Goal: Information Seeking & Learning: Learn about a topic

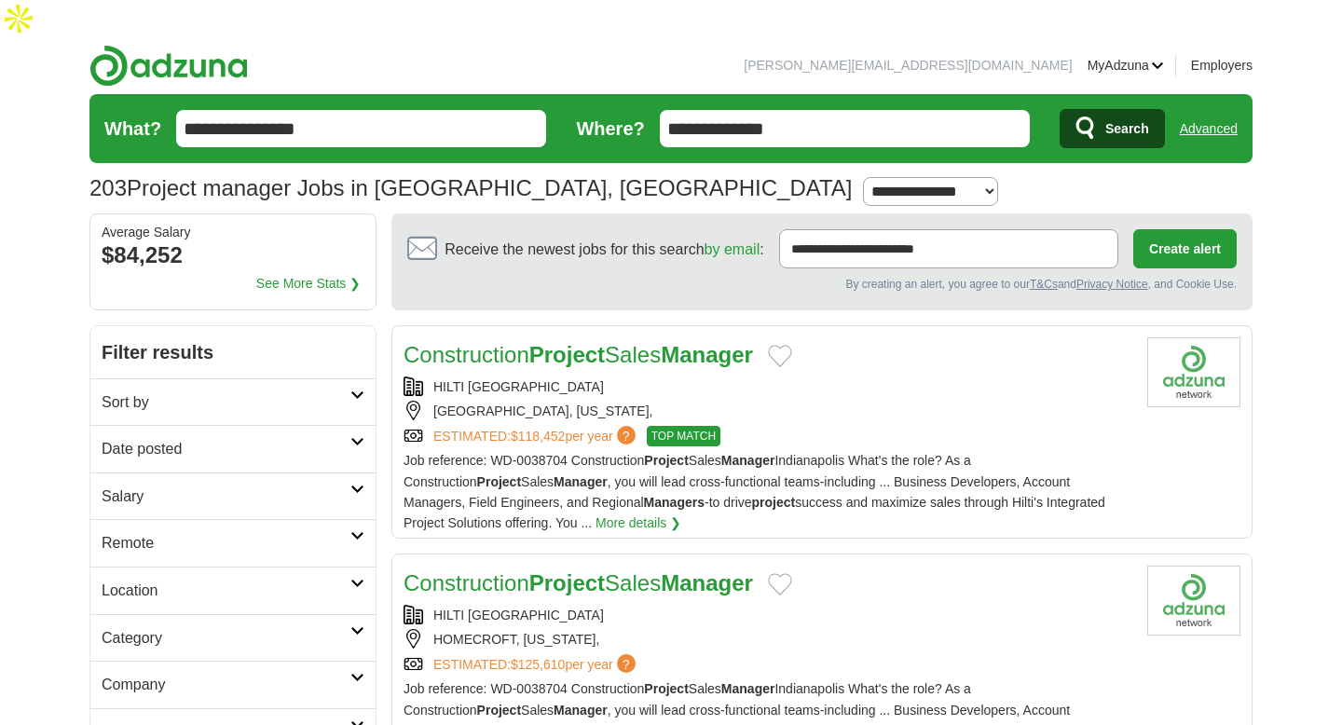
click at [328, 390] on h2 "Sort by" at bounding box center [226, 402] width 249 height 24
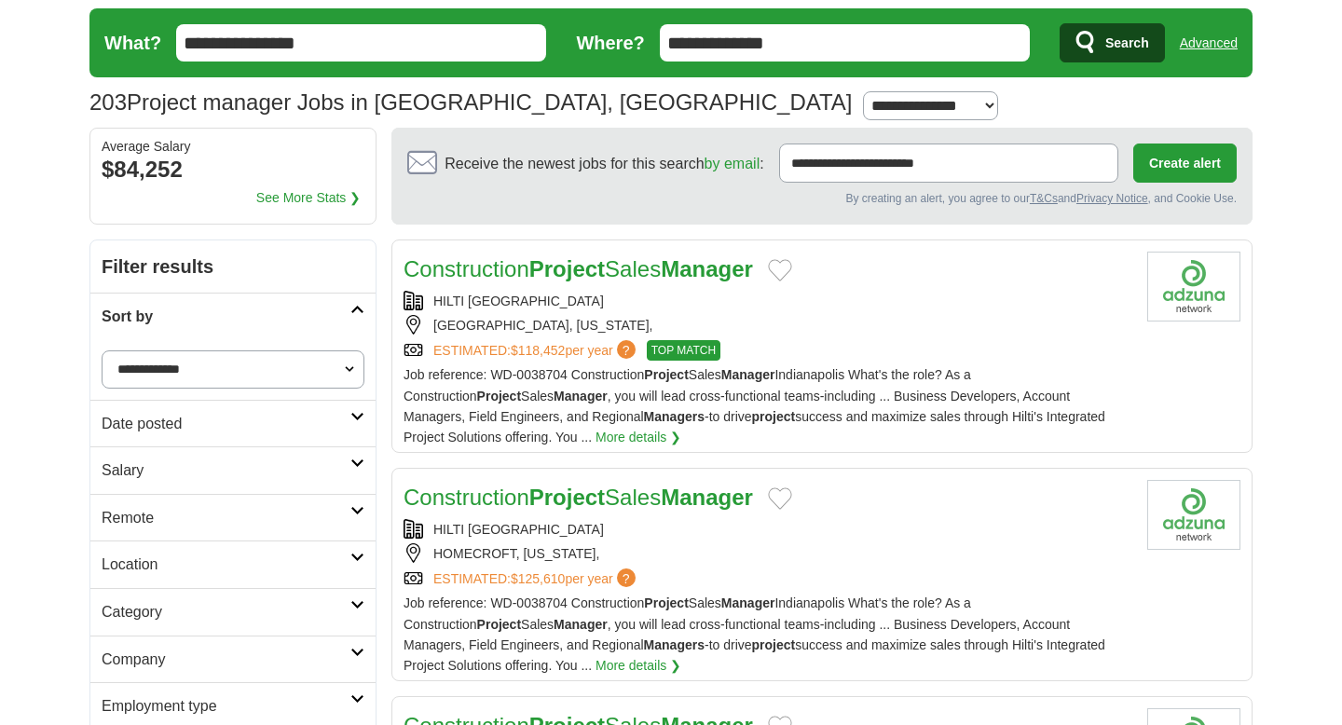
scroll to position [154, 0]
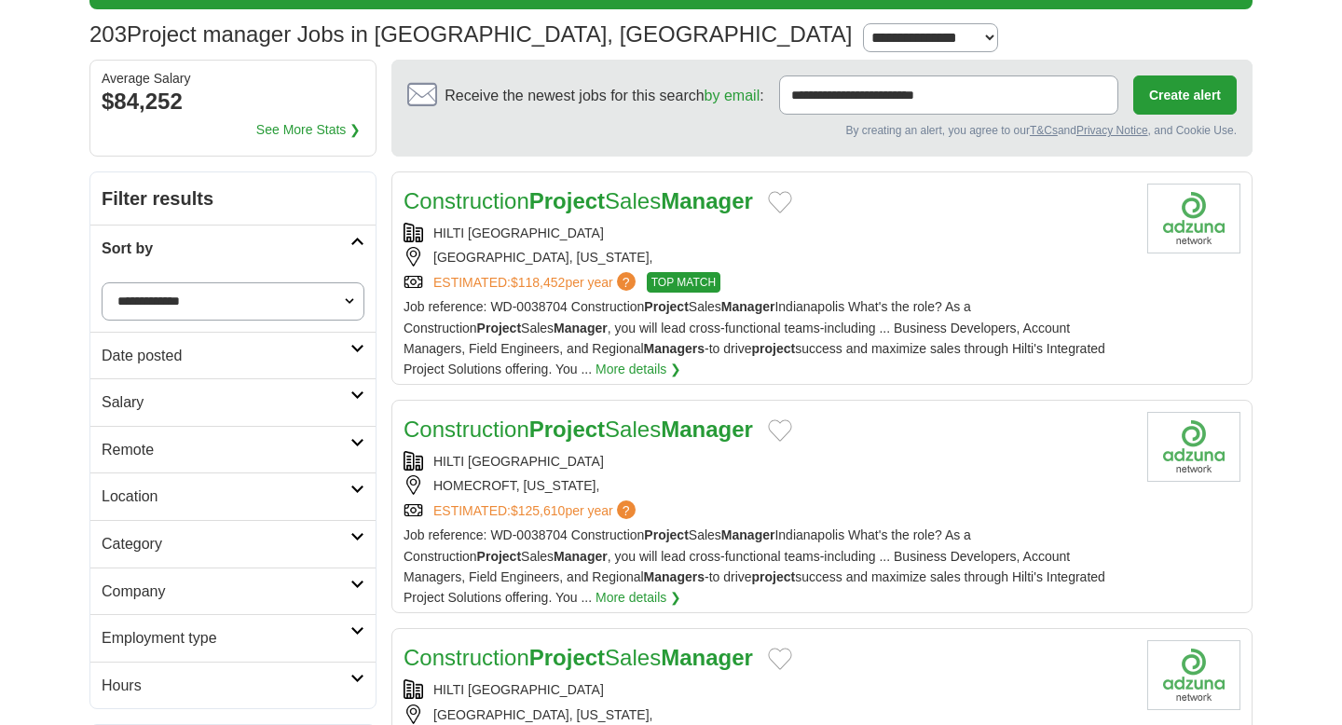
click at [337, 332] on link "Date posted" at bounding box center [232, 356] width 285 height 48
click at [163, 389] on link "Last 24 hours" at bounding box center [233, 399] width 263 height 20
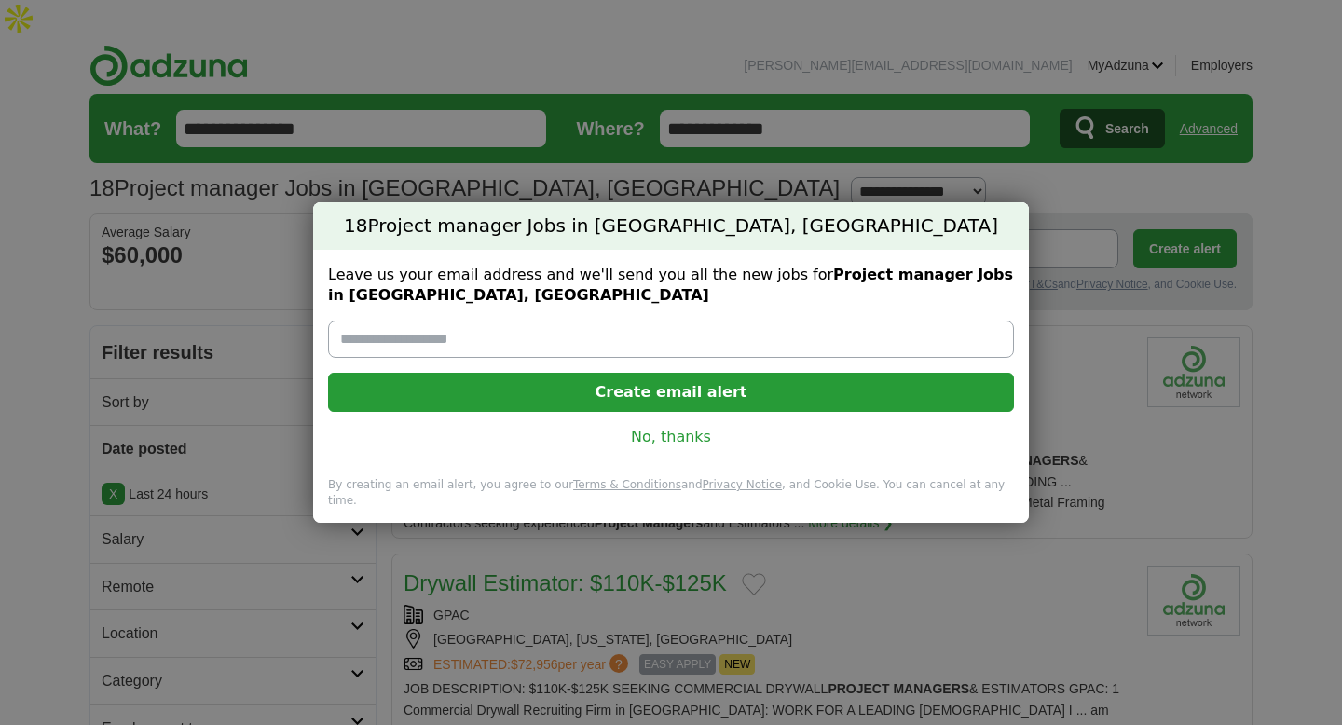
click at [659, 447] on link "No, thanks" at bounding box center [671, 437] width 656 height 20
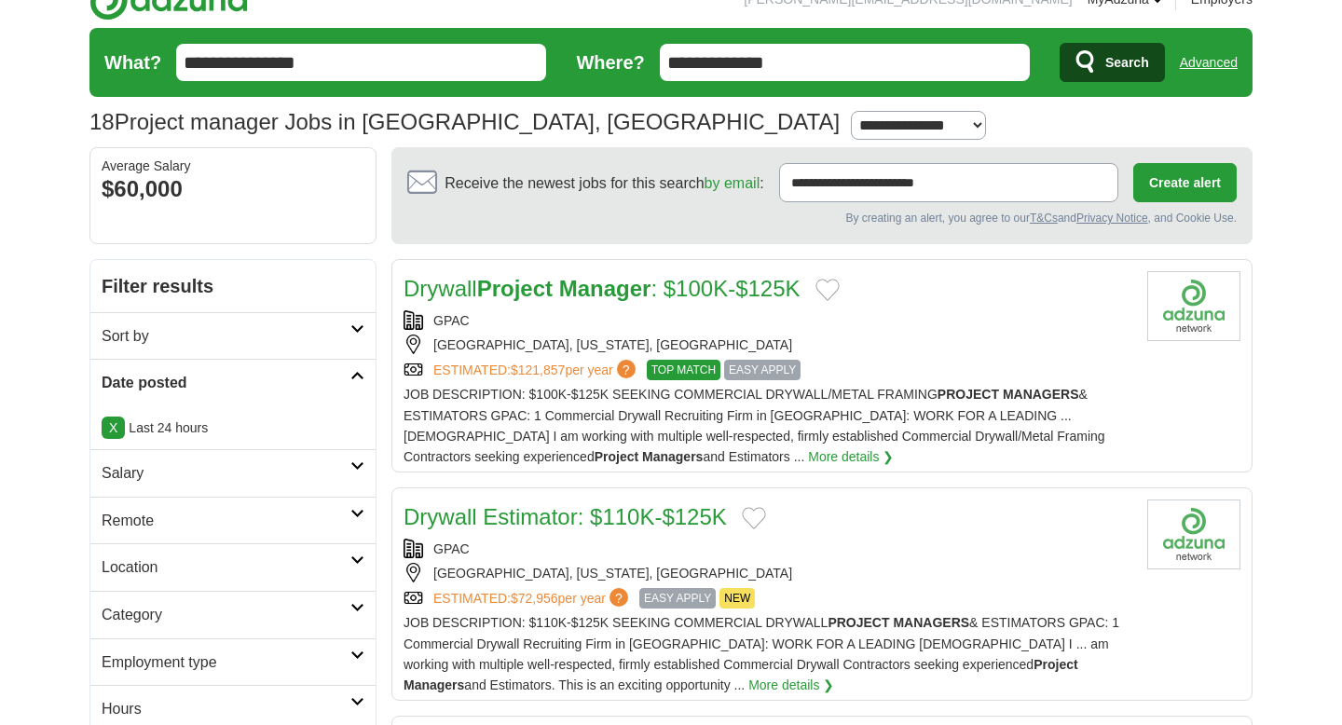
scroll to position [151, 0]
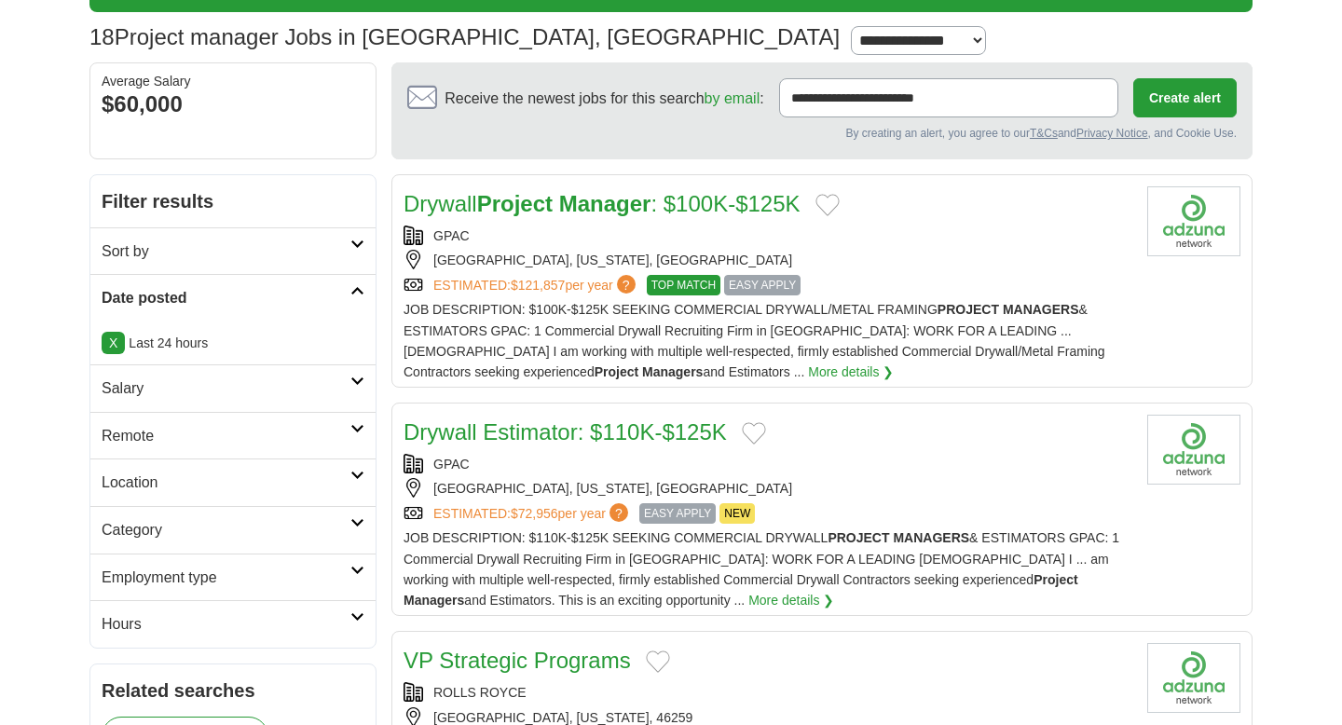
click at [320, 364] on link "Salary" at bounding box center [232, 388] width 285 height 48
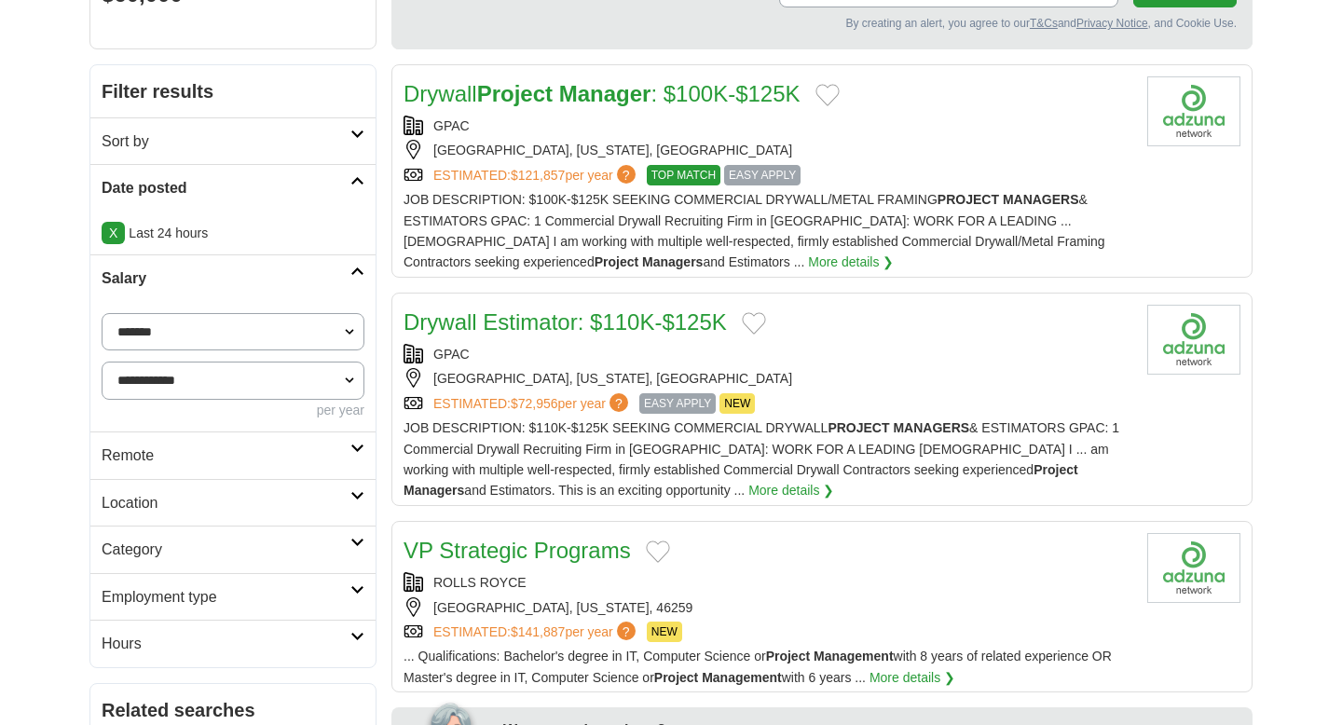
scroll to position [333, 0]
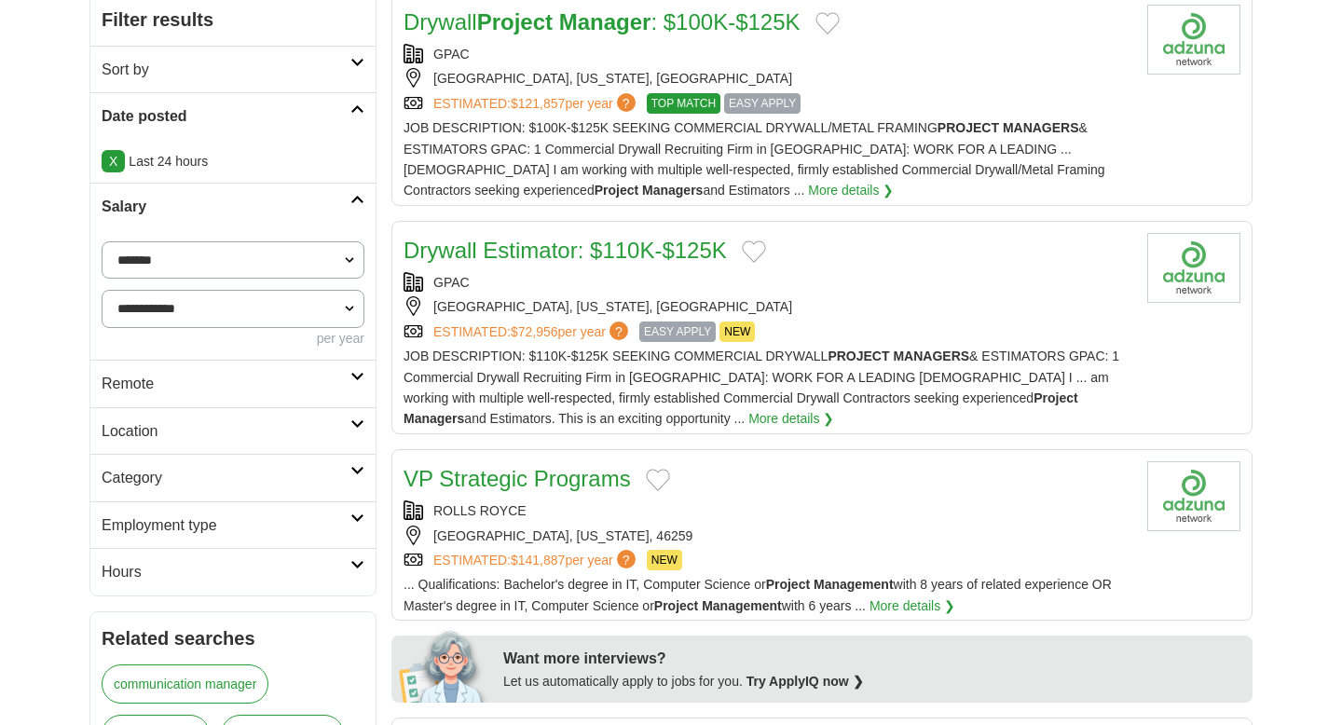
click at [317, 372] on h2 "Remote" at bounding box center [226, 384] width 249 height 24
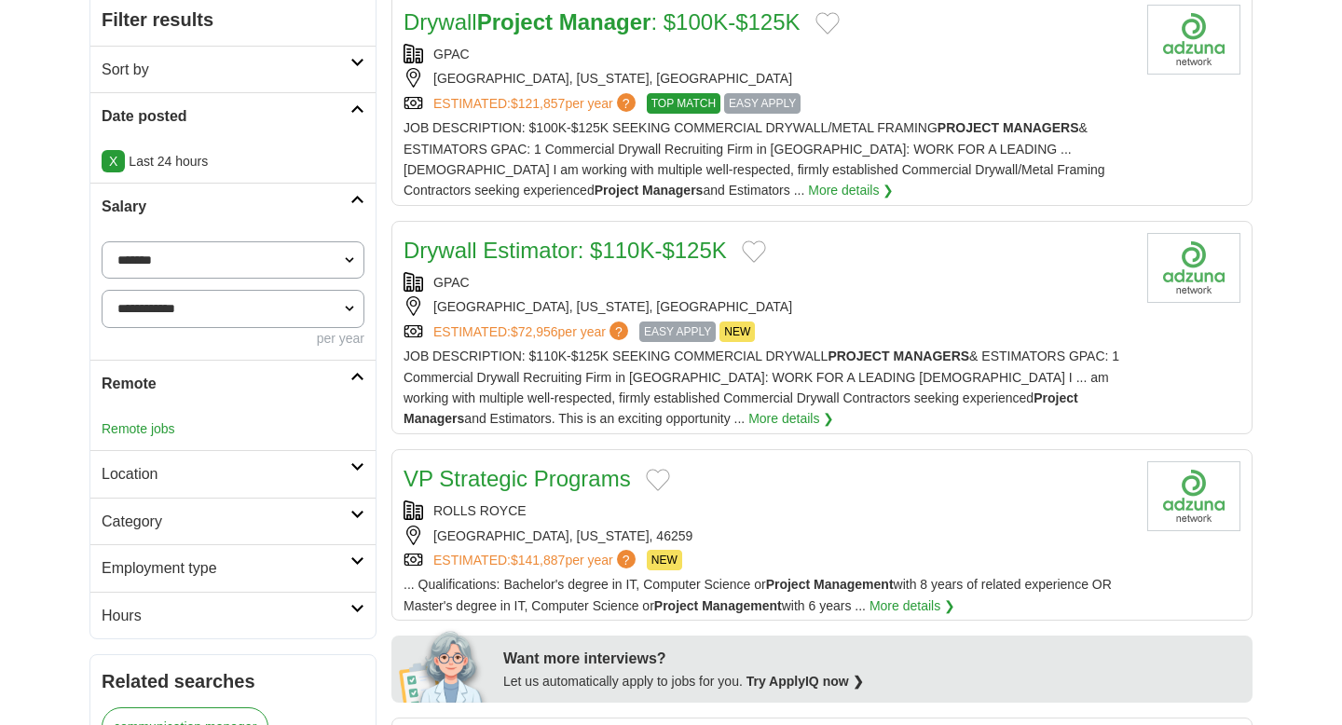
click at [313, 450] on link "Location" at bounding box center [232, 474] width 285 height 48
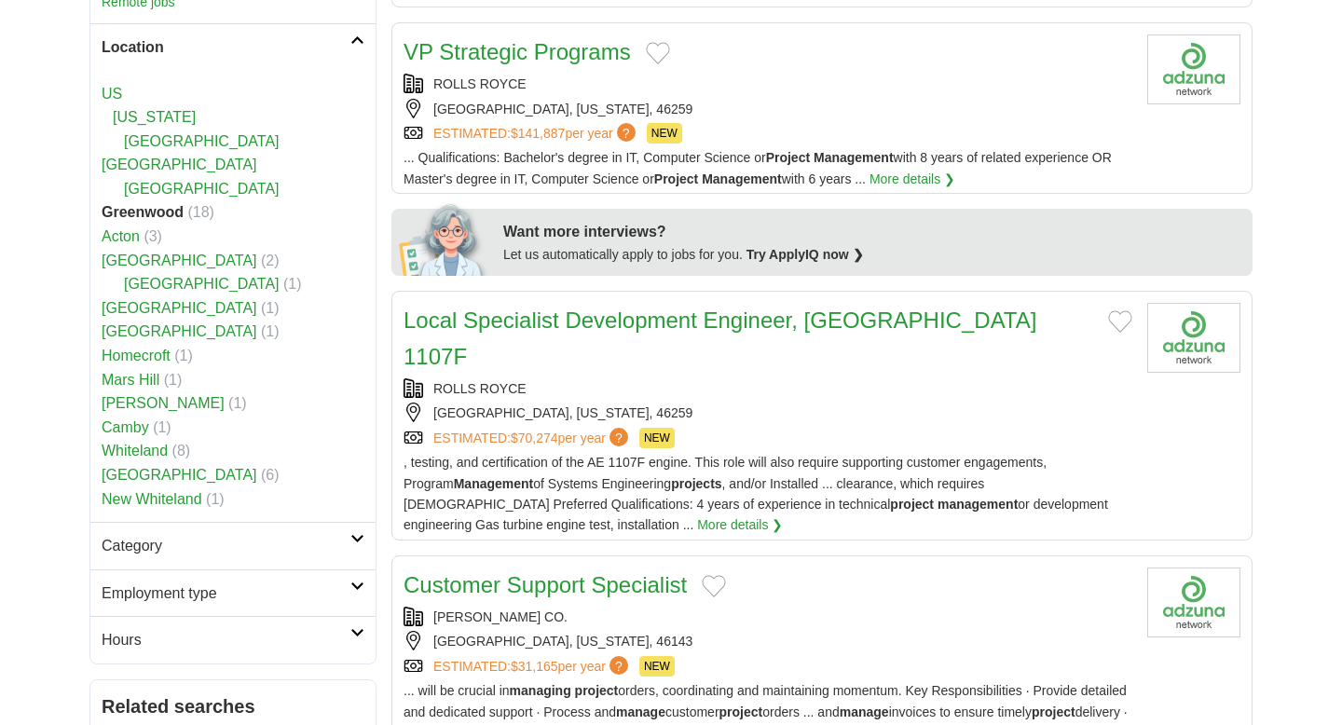
scroll to position [943, 0]
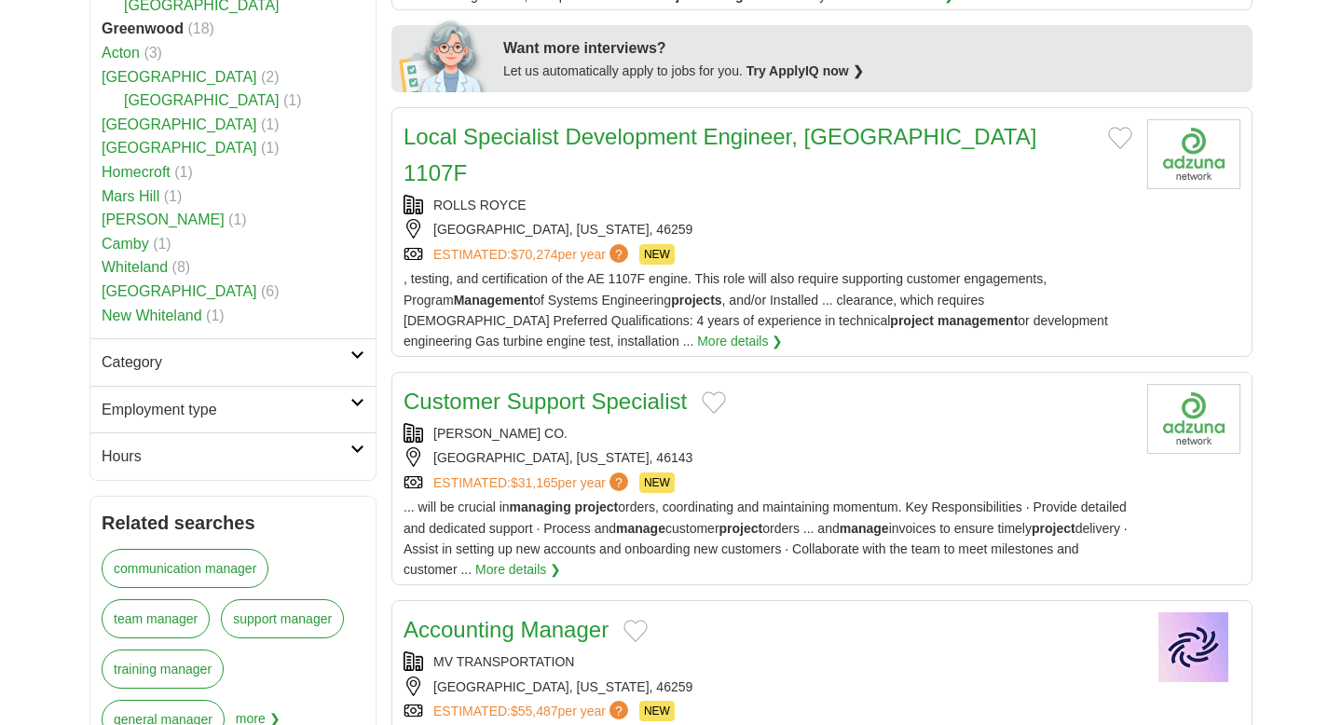
click at [323, 350] on h2 "Category" at bounding box center [226, 362] width 249 height 24
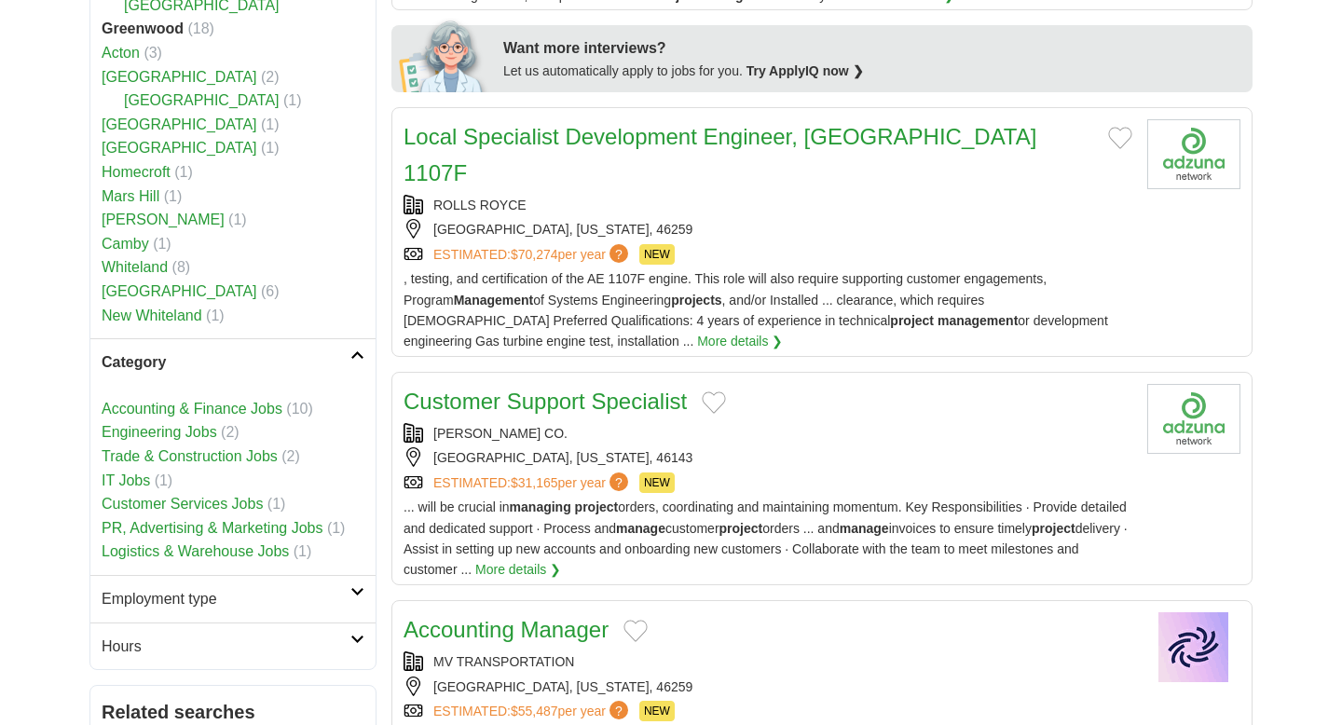
click at [266, 575] on link "Employment type" at bounding box center [232, 599] width 285 height 48
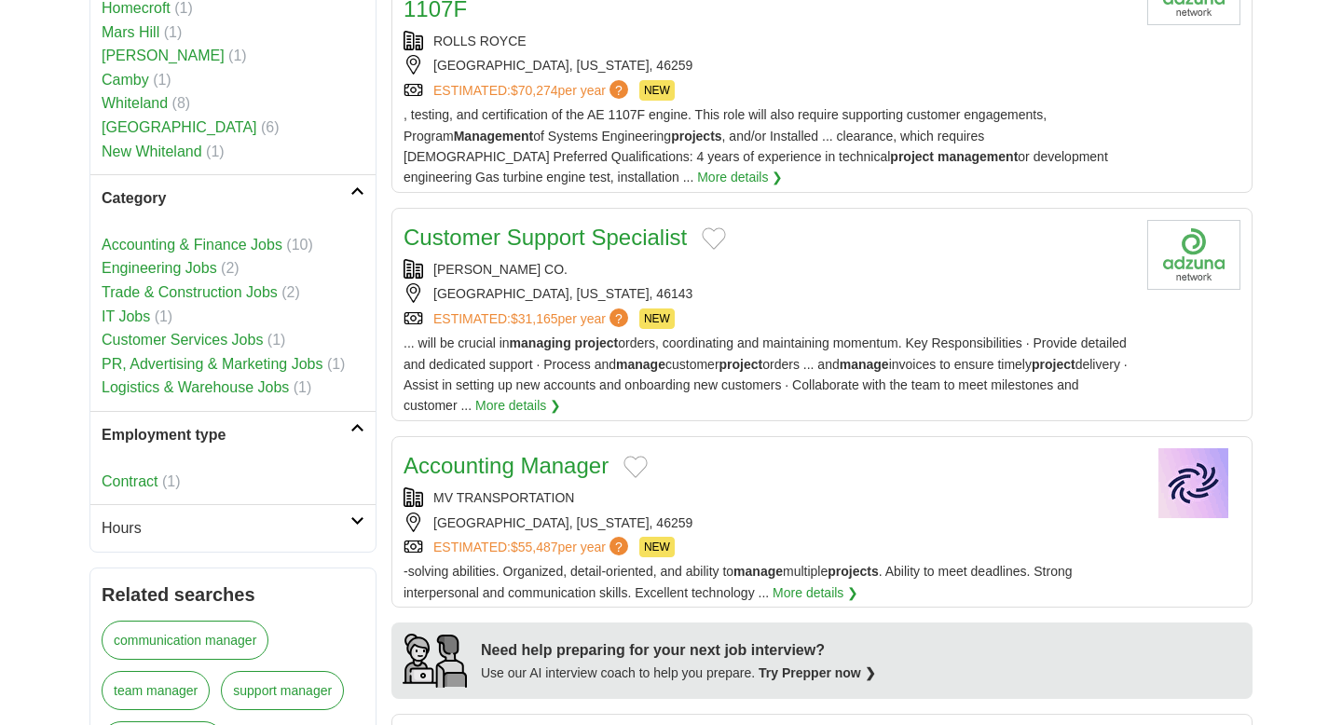
scroll to position [1114, 0]
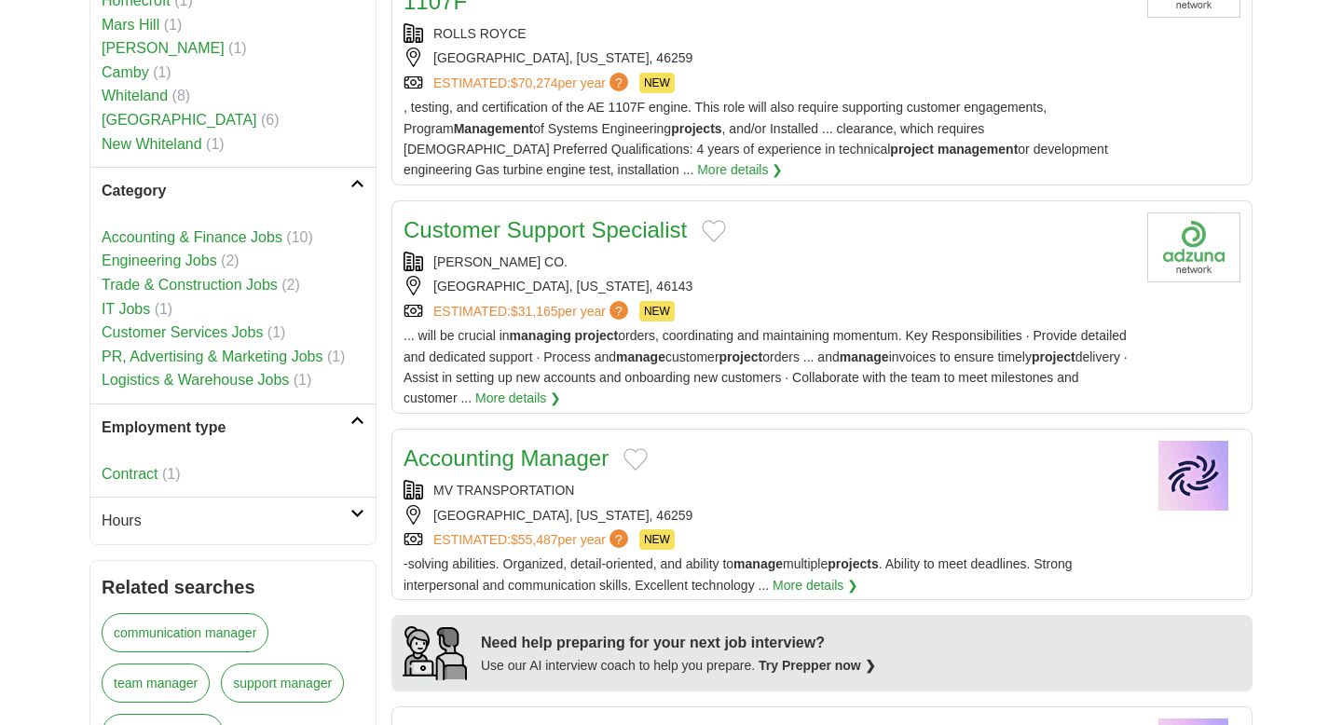
click at [278, 509] on h2 "Hours" at bounding box center [226, 521] width 249 height 24
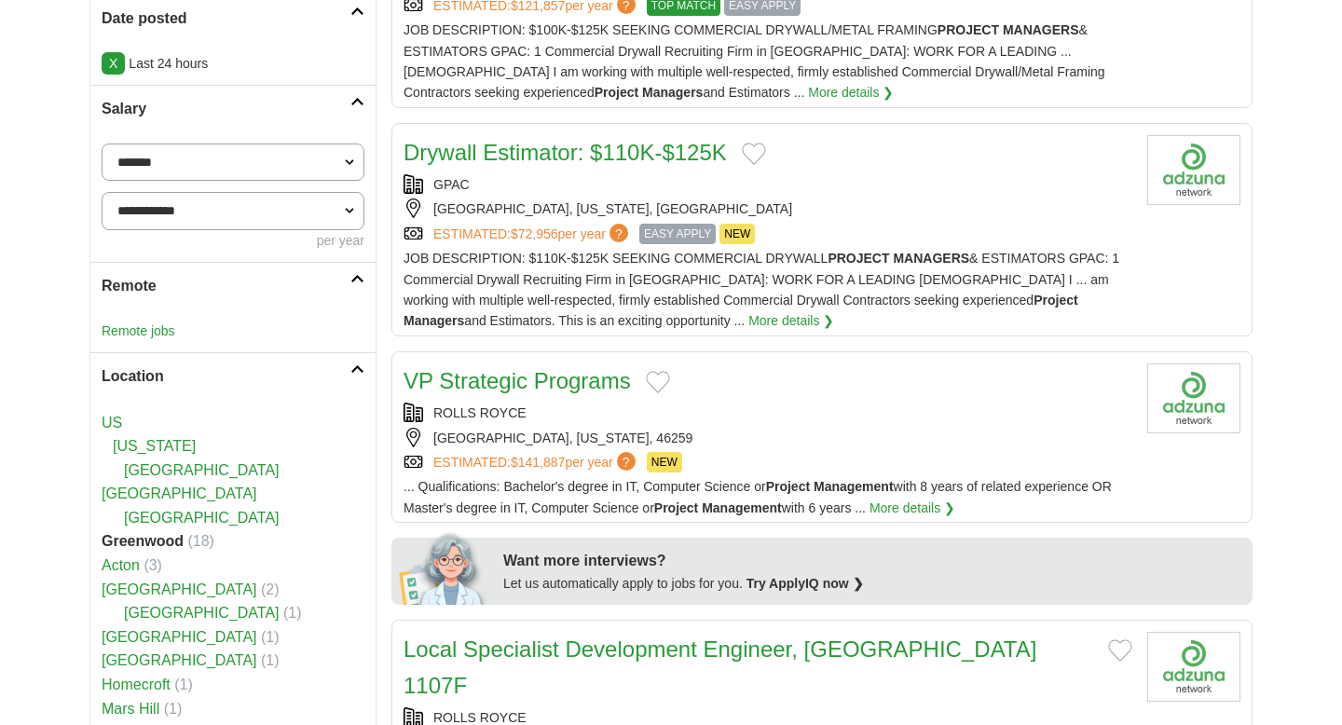
scroll to position [0, 0]
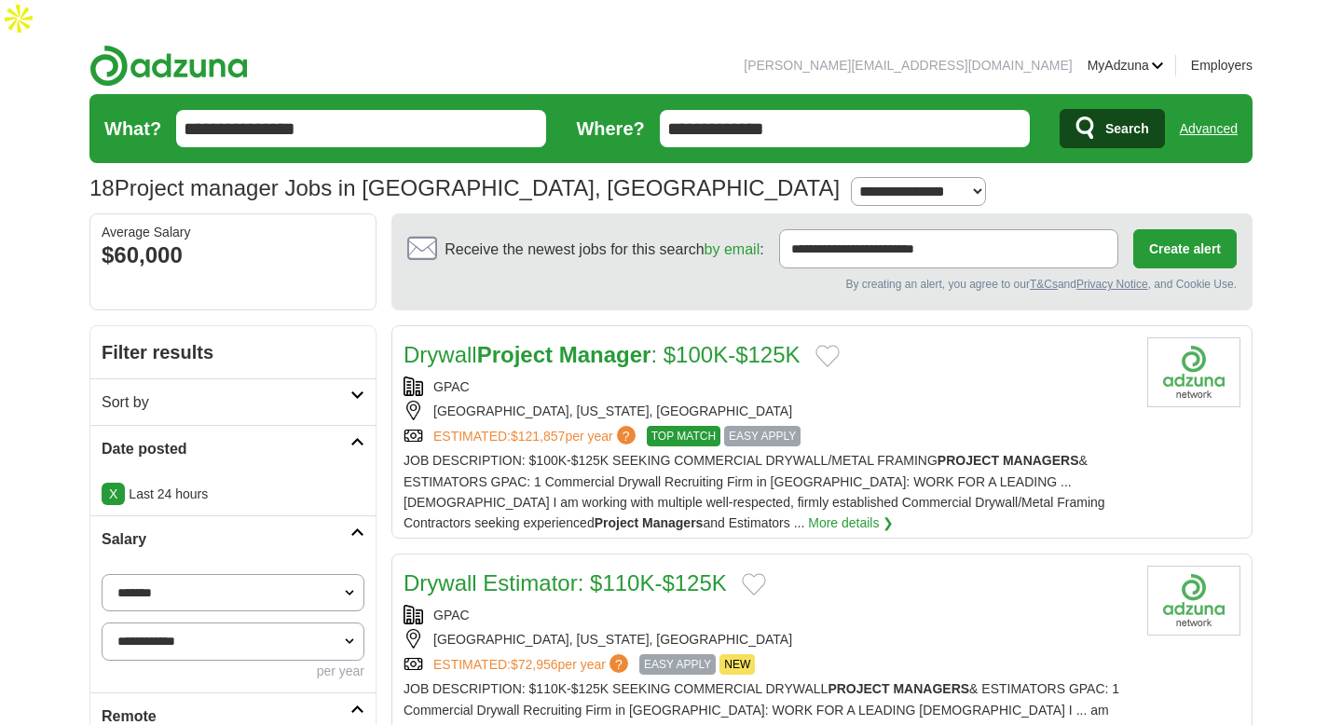
click at [332, 390] on h2 "Sort by" at bounding box center [226, 402] width 249 height 24
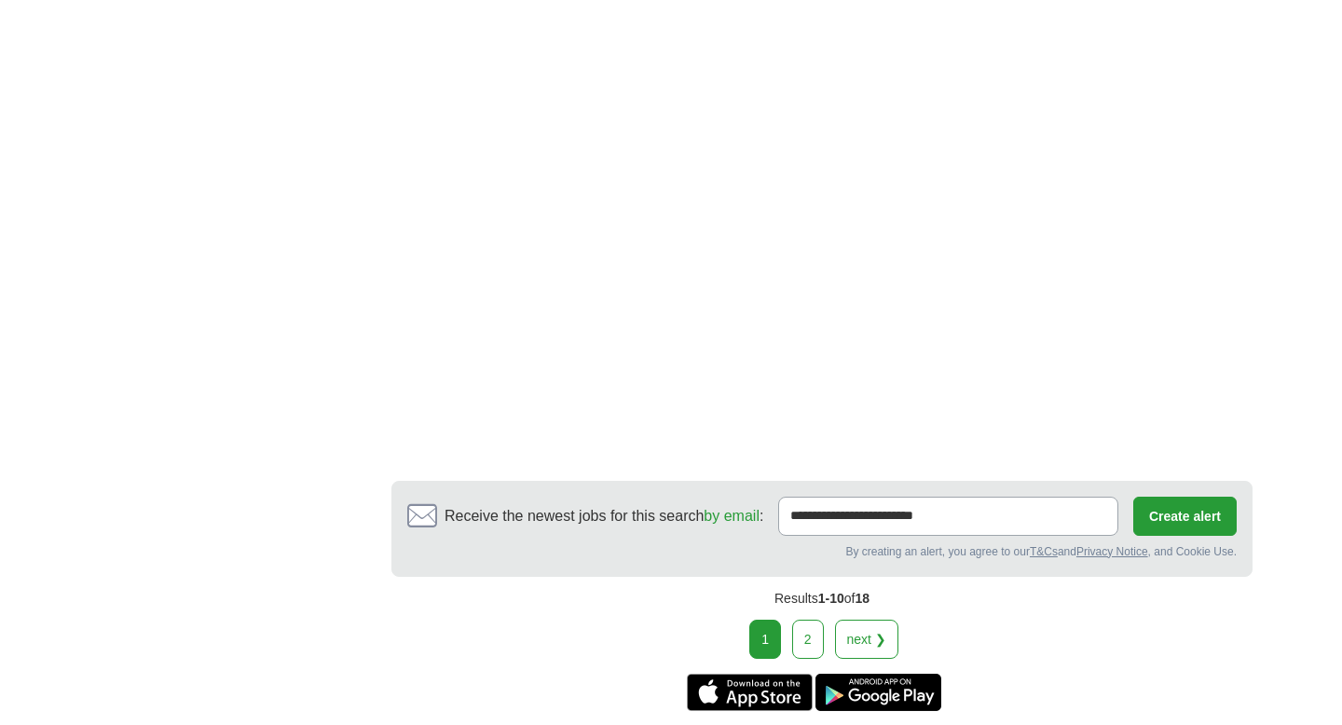
scroll to position [2866, 0]
